Goal: Go to known website: Access a specific website the user already knows

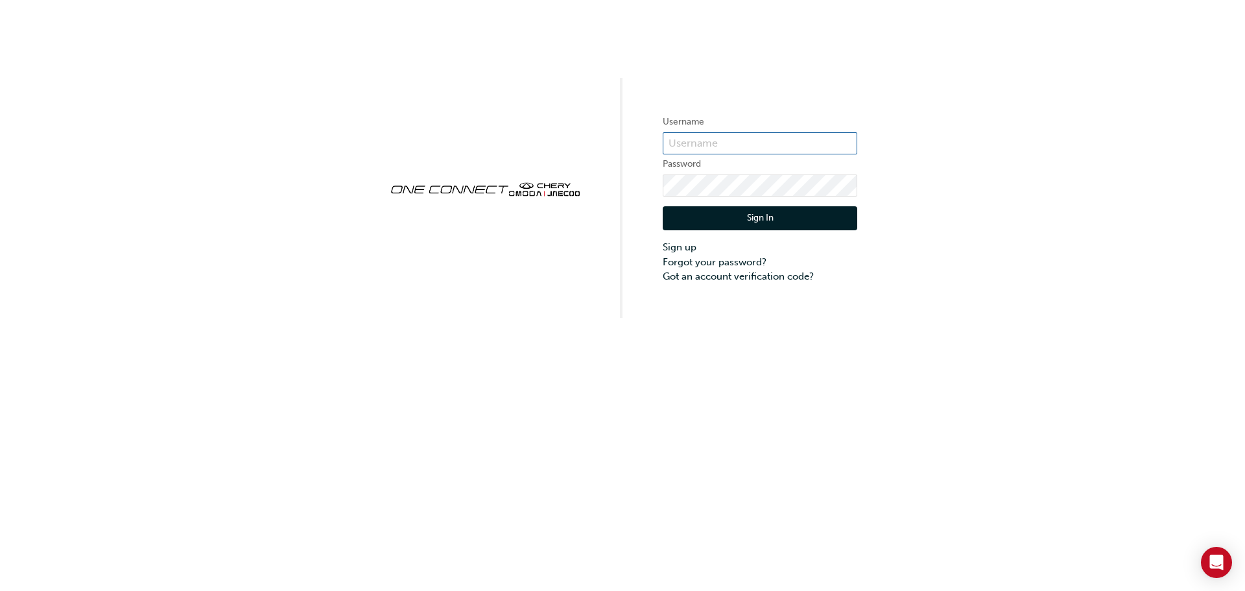
click at [711, 139] on input "text" at bounding box center [760, 143] width 194 height 22
type input "tajgiles"
click button "Sign In" at bounding box center [760, 218] width 194 height 25
